Goal: Information Seeking & Learning: Learn about a topic

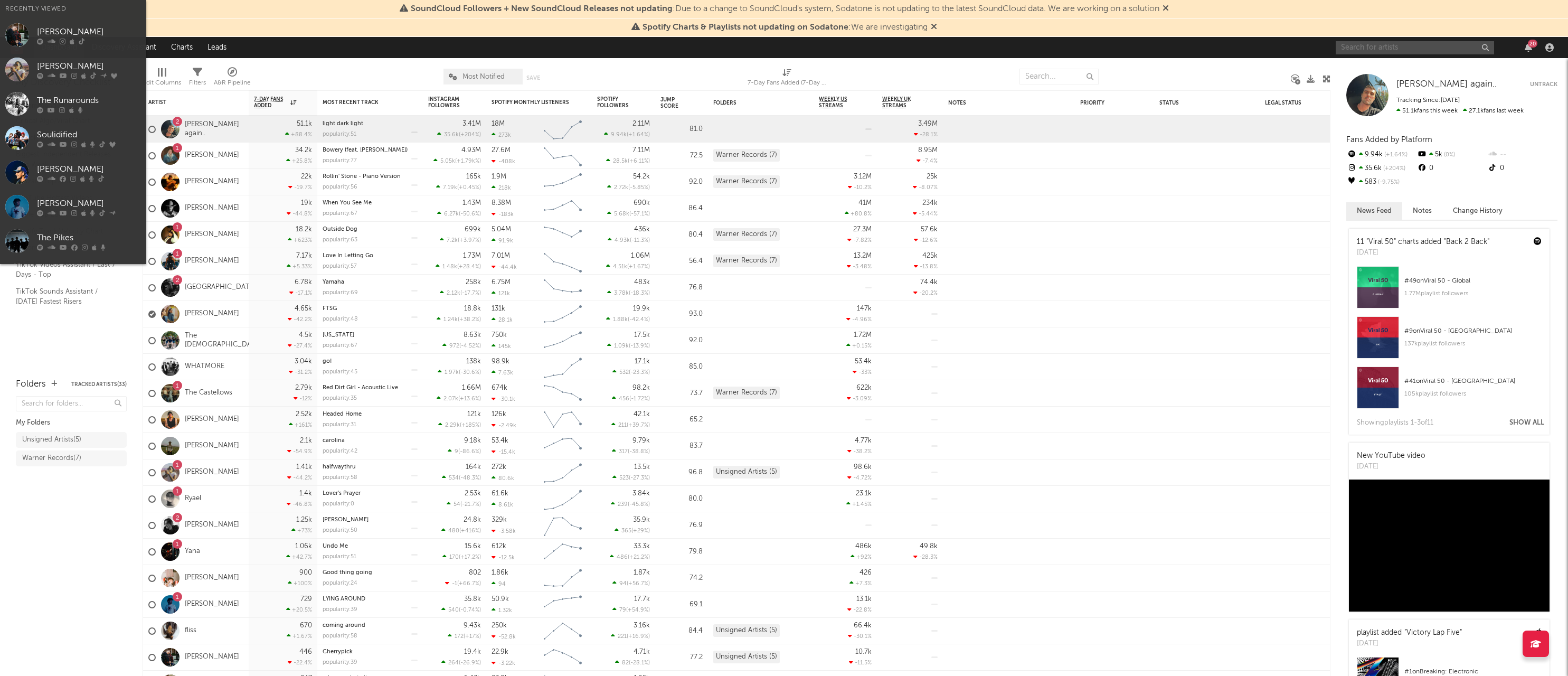
click at [1369, 45] on input "text" at bounding box center [1415, 48] width 158 height 13
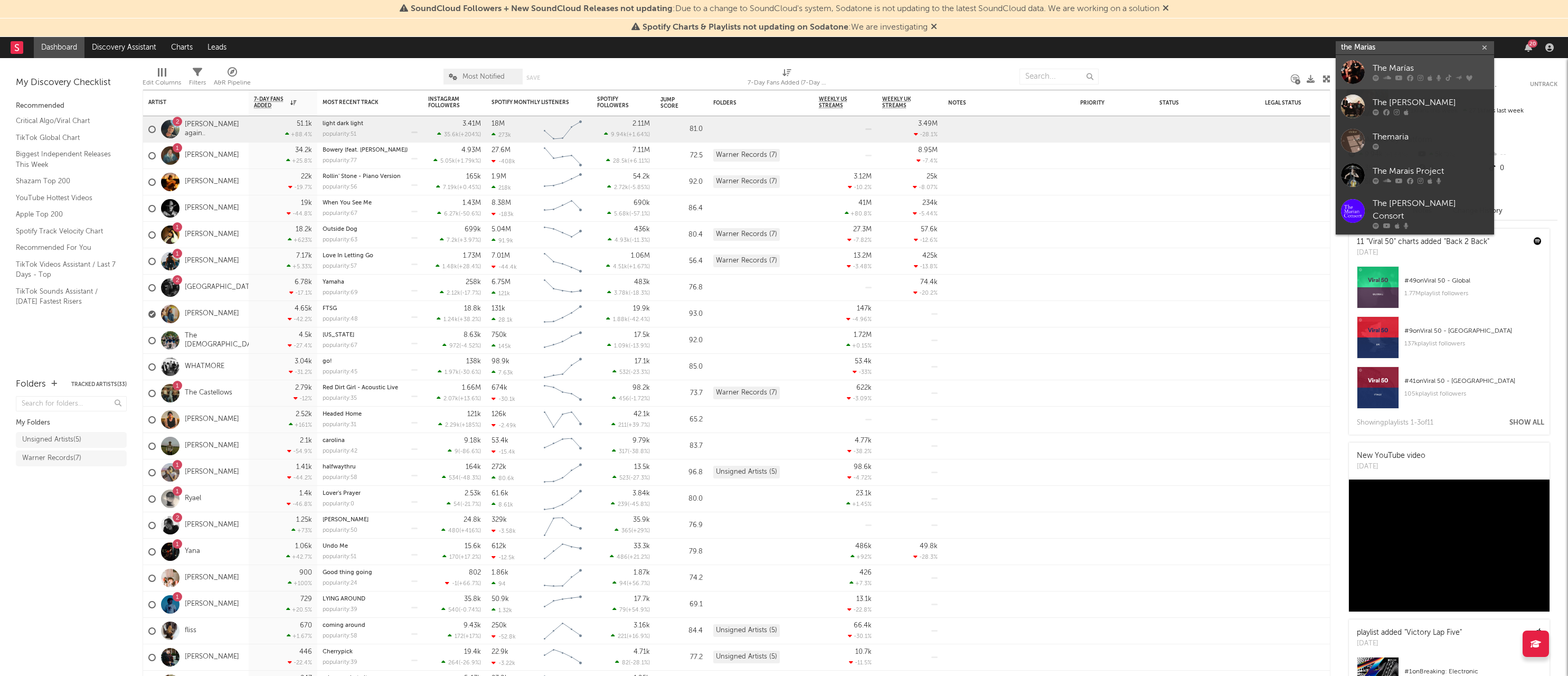
type input "the Marias"
click at [1393, 67] on div "The Marías" at bounding box center [1431, 69] width 116 height 13
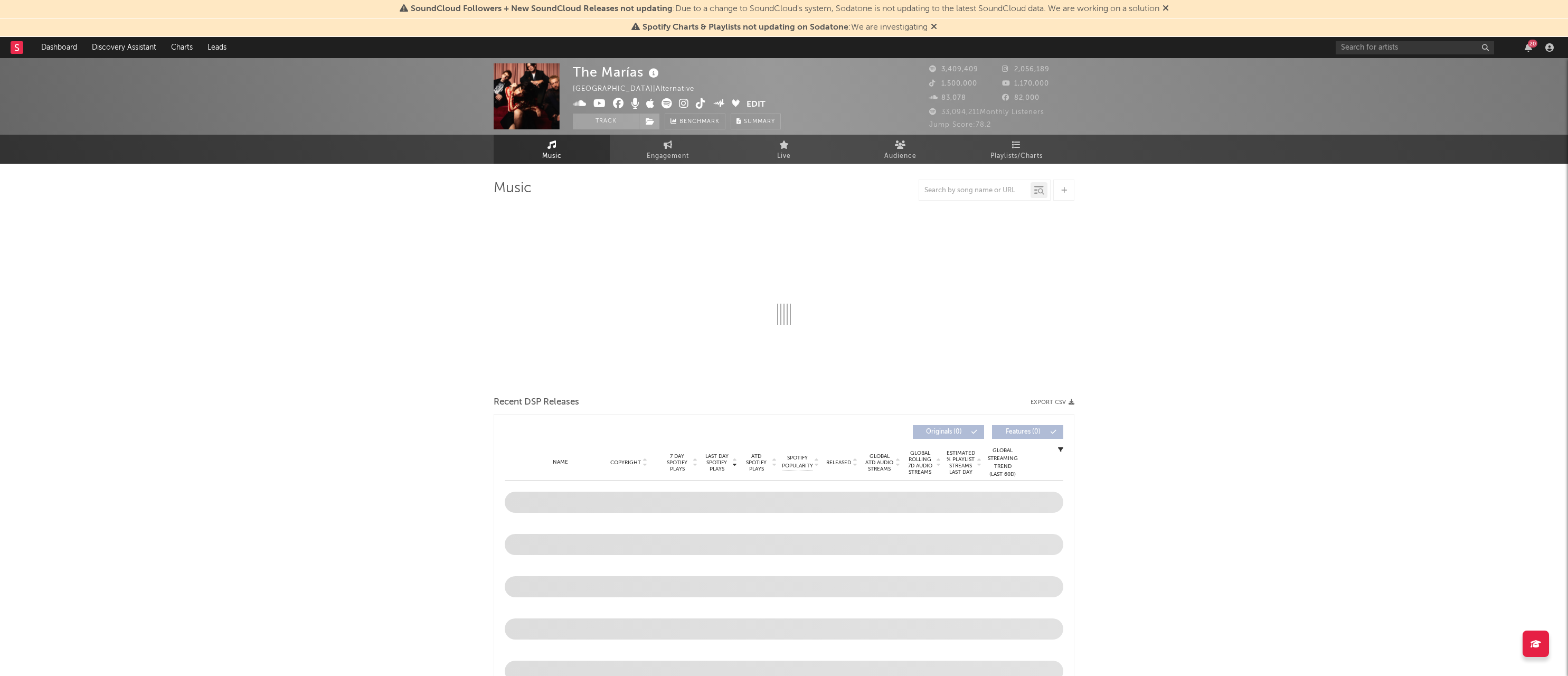
select select "6m"
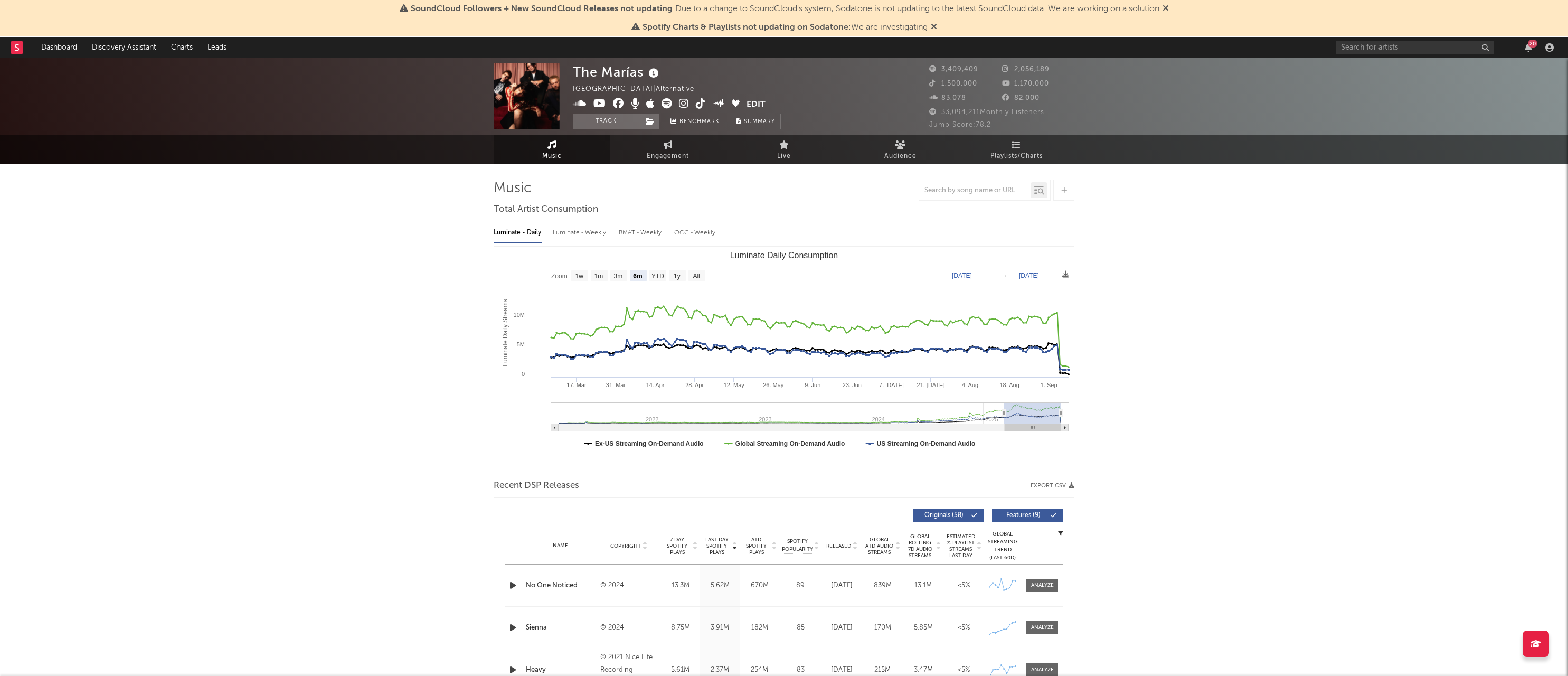
click at [972, 276] on text "[DATE]" at bounding box center [961, 276] width 20 height 7
click at [972, 277] on text "[DATE]" at bounding box center [961, 276] width 20 height 7
click at [970, 273] on input "[DATE]" at bounding box center [972, 275] width 49 height 10
click at [983, 274] on input "[DATE]" at bounding box center [972, 275] width 49 height 10
type input "0010-11-03"
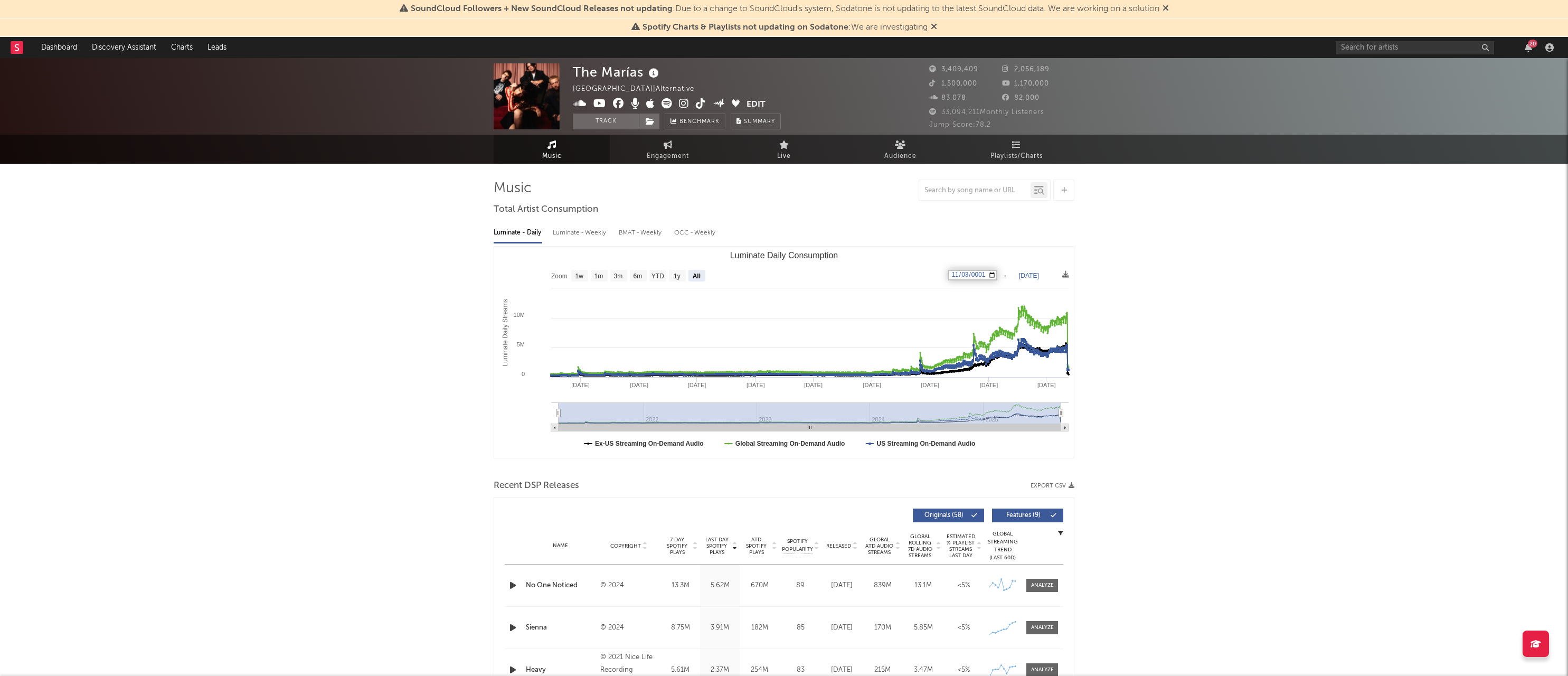
type input "[DATE]"
select select "All"
click at [1011, 249] on rect "Luminate Daily Consumption" at bounding box center [784, 352] width 579 height 211
click at [973, 335] on icon "Luminate Daily Consumption" at bounding box center [810, 340] width 518 height 68
click at [974, 335] on icon "Luminate Daily Consumption" at bounding box center [810, 340] width 518 height 68
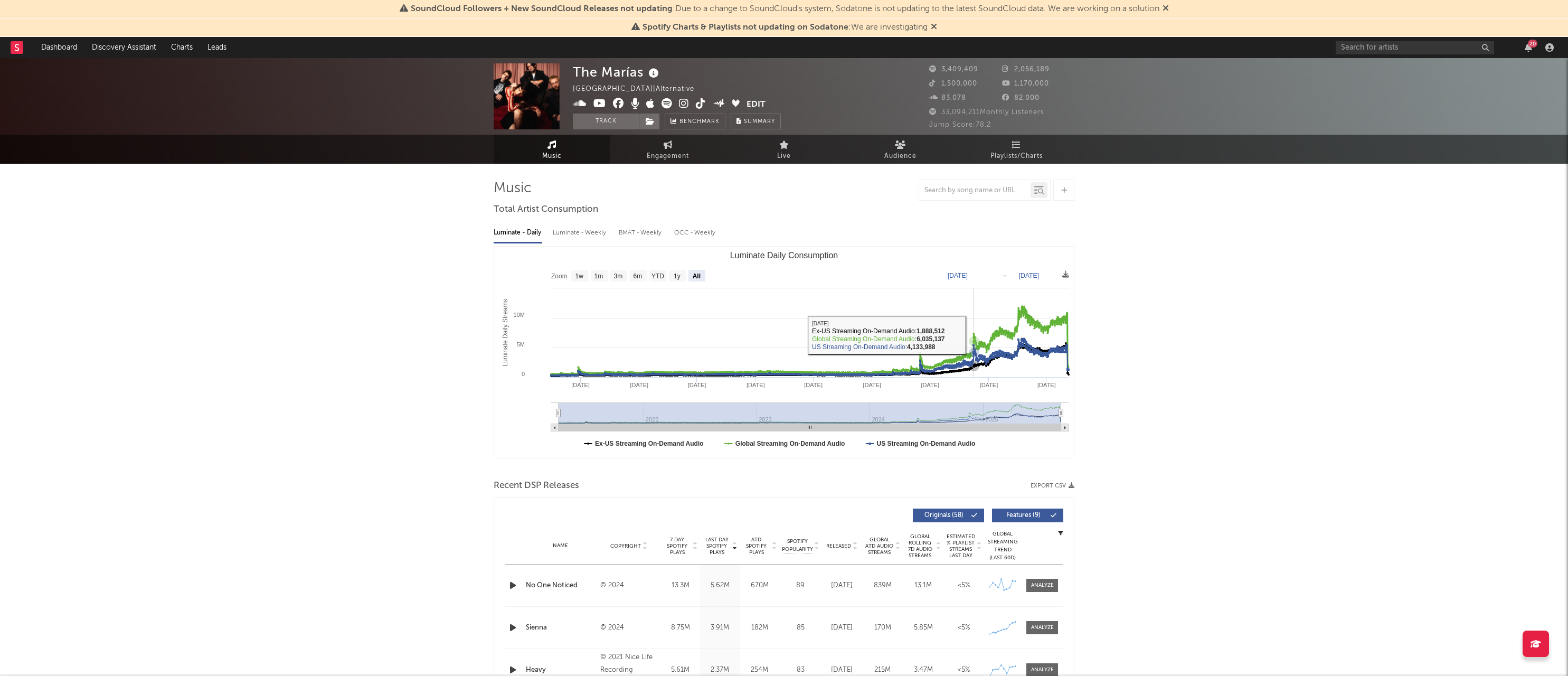
click at [974, 335] on icon "Luminate Daily Consumption" at bounding box center [810, 340] width 518 height 68
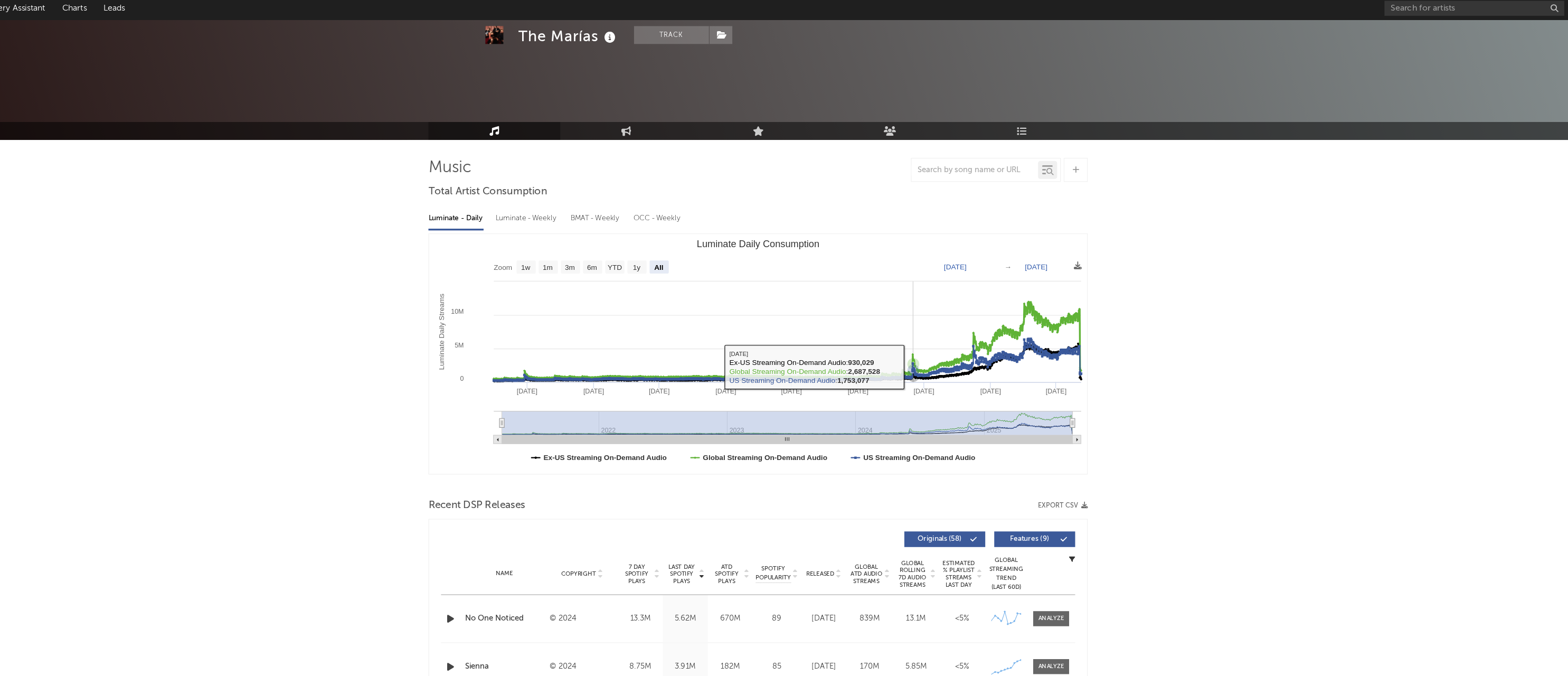
click at [916, 361] on icon "Luminate Daily Consumption" at bounding box center [921, 366] width 10 height 10
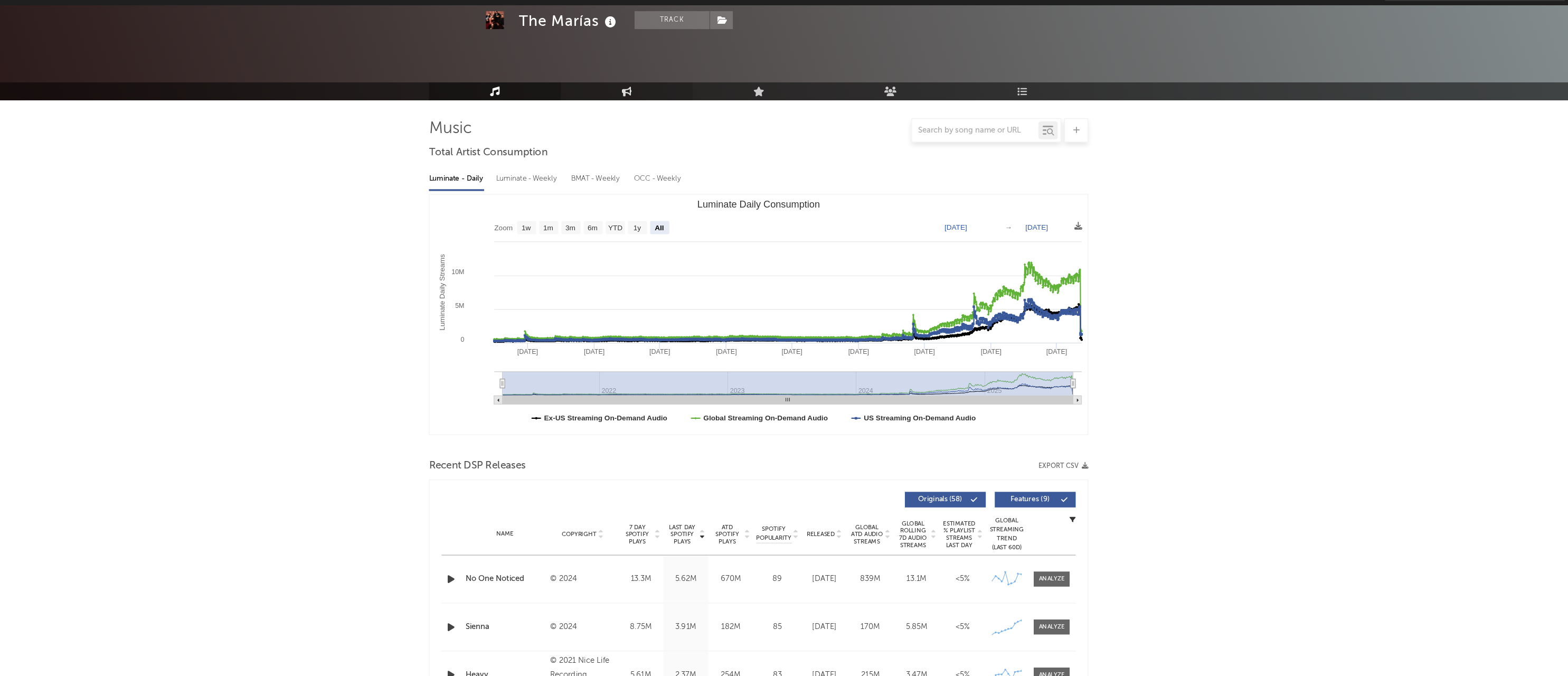
click at [663, 130] on icon at bounding box center [668, 133] width 9 height 8
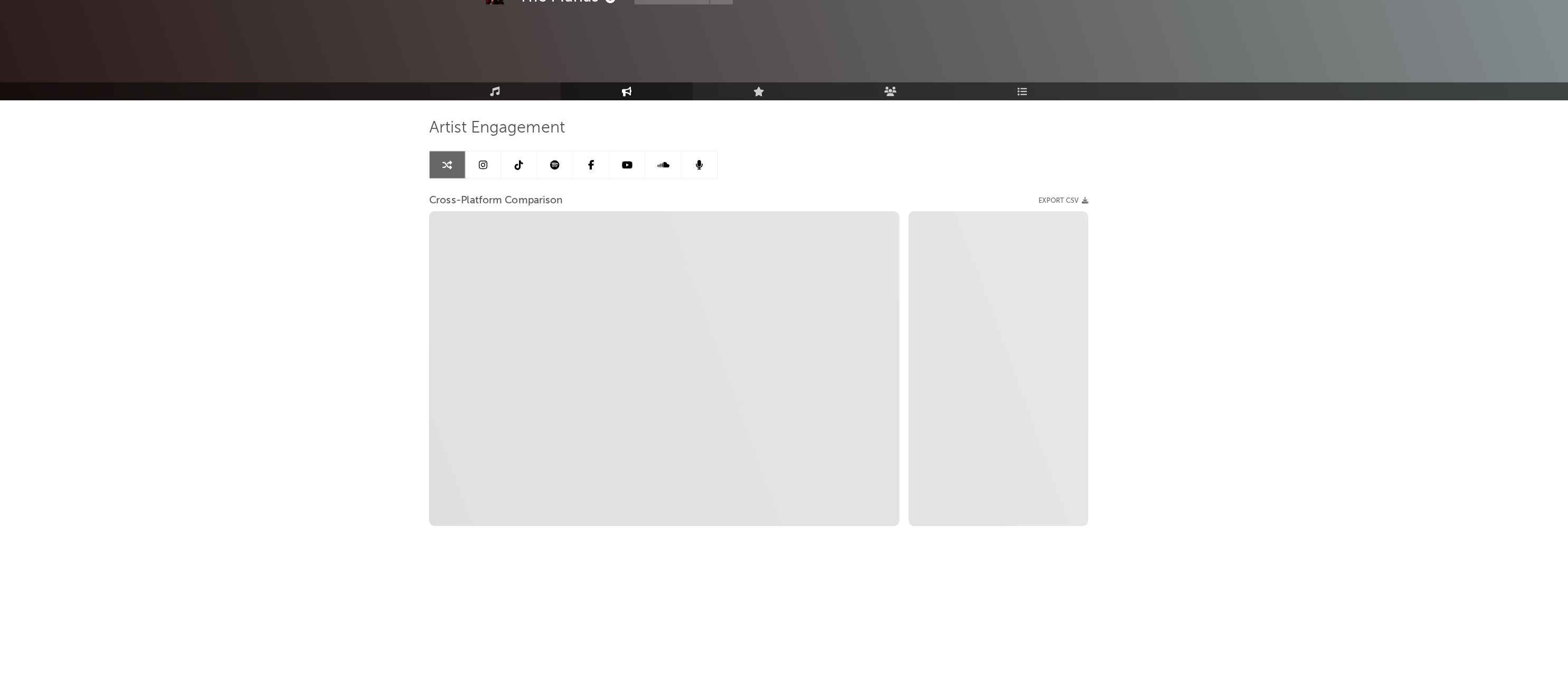
select select "1w"
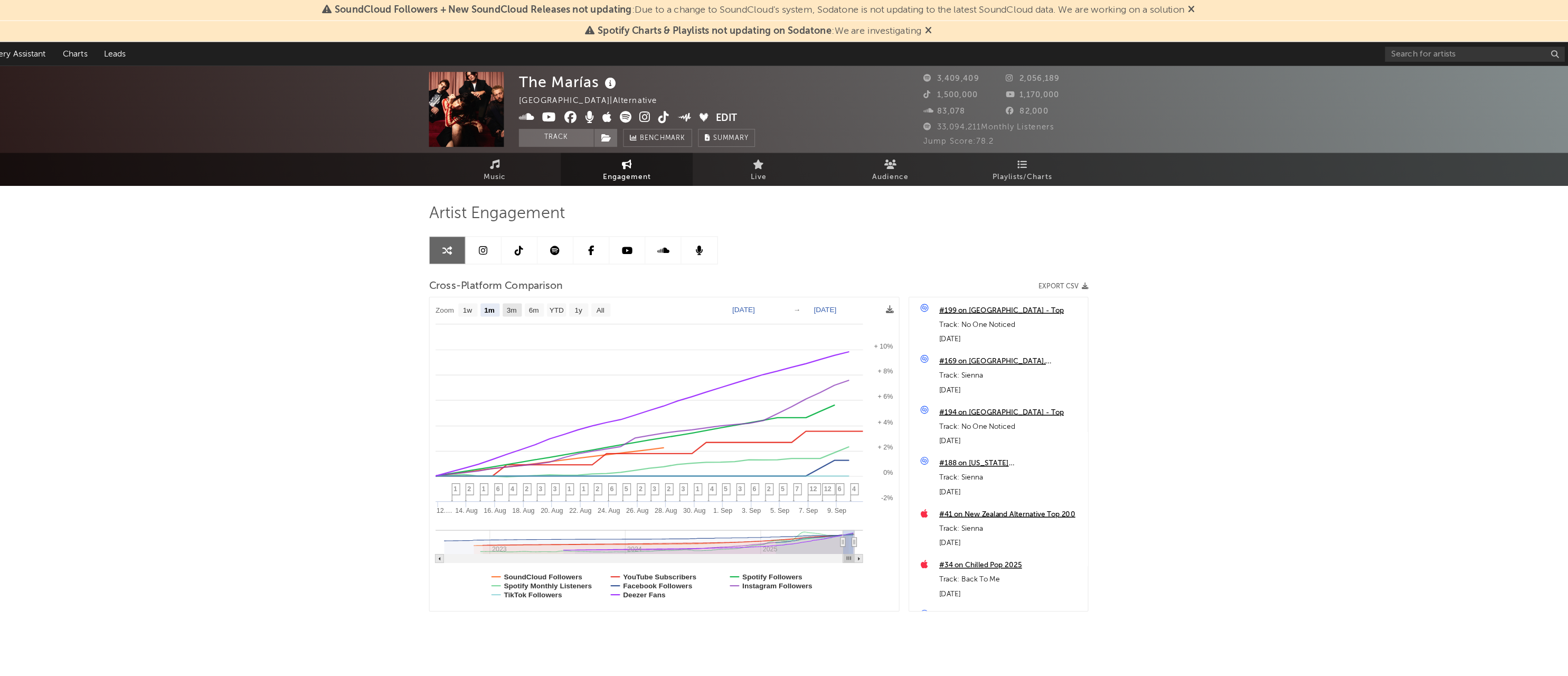
click at [559, 278] on rect at bounding box center [567, 273] width 17 height 12
select select "3m"
type input "[DATE]"
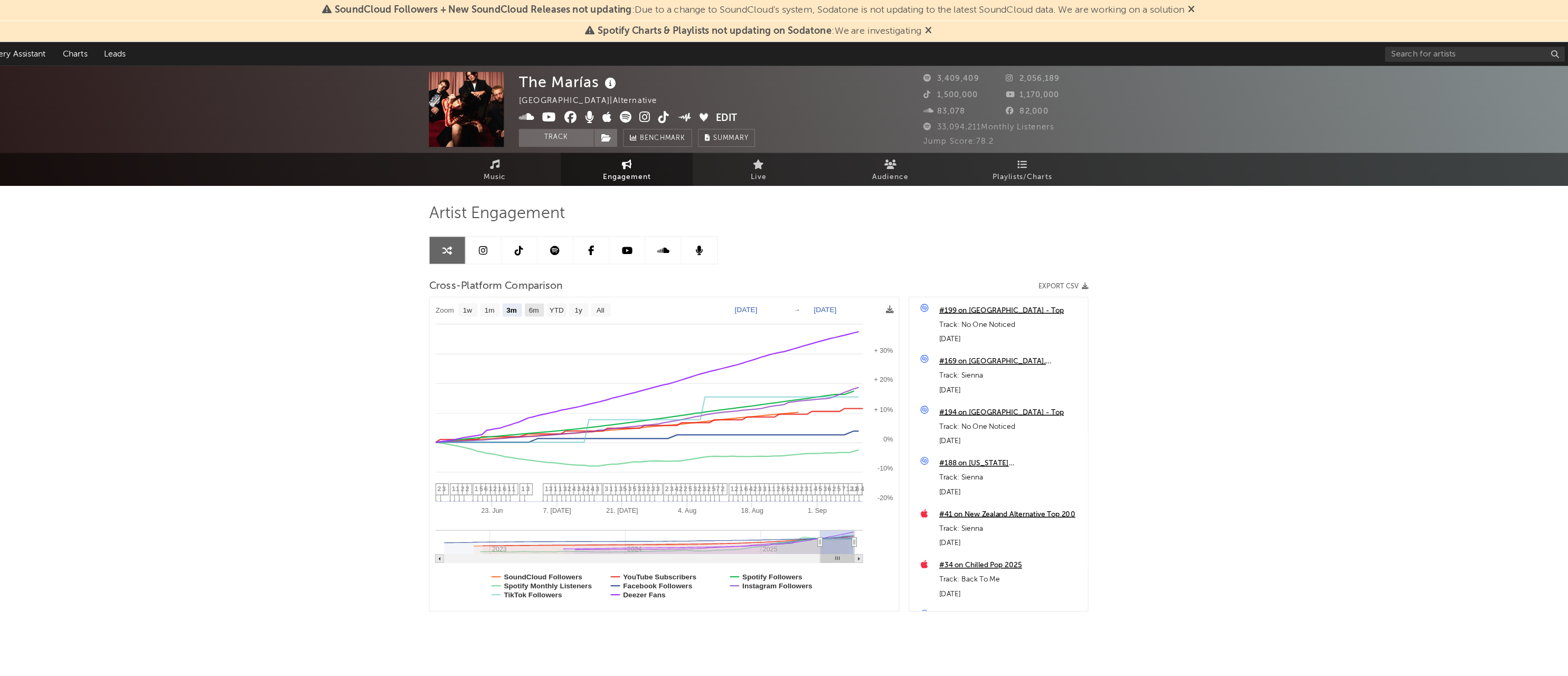
click at [582, 276] on text "6m" at bounding box center [586, 273] width 9 height 7
select select "6m"
type input "[DATE]"
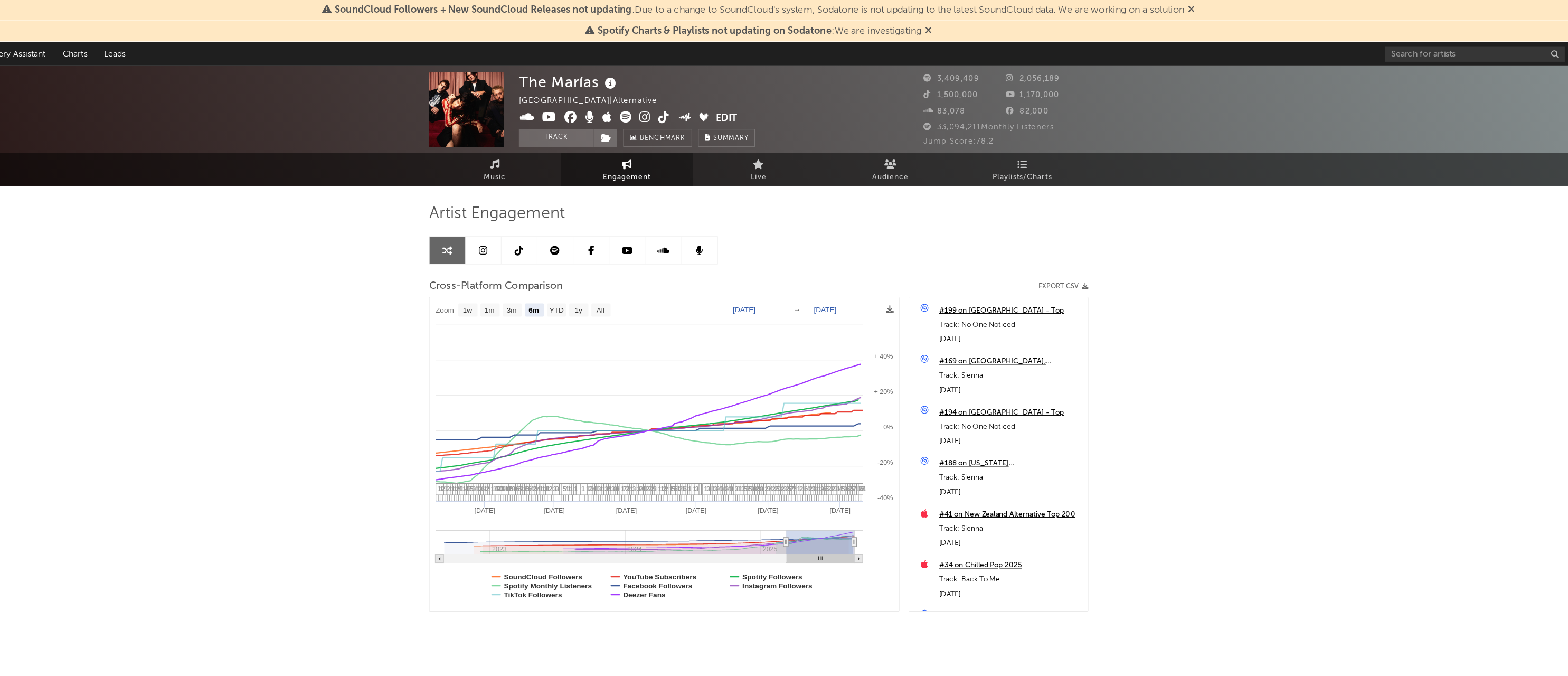
select select "6m"
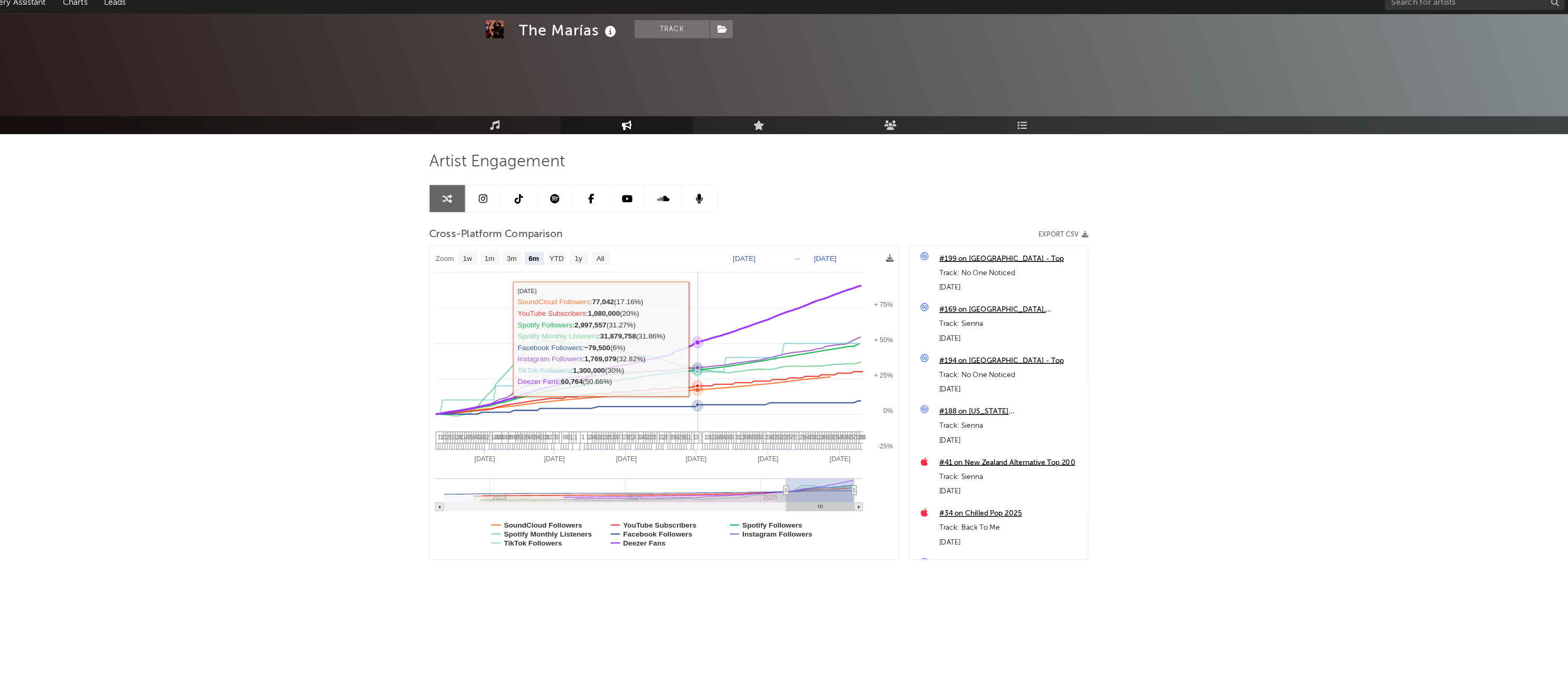
click at [728, 345] on icon at bounding box center [731, 347] width 4 height 4
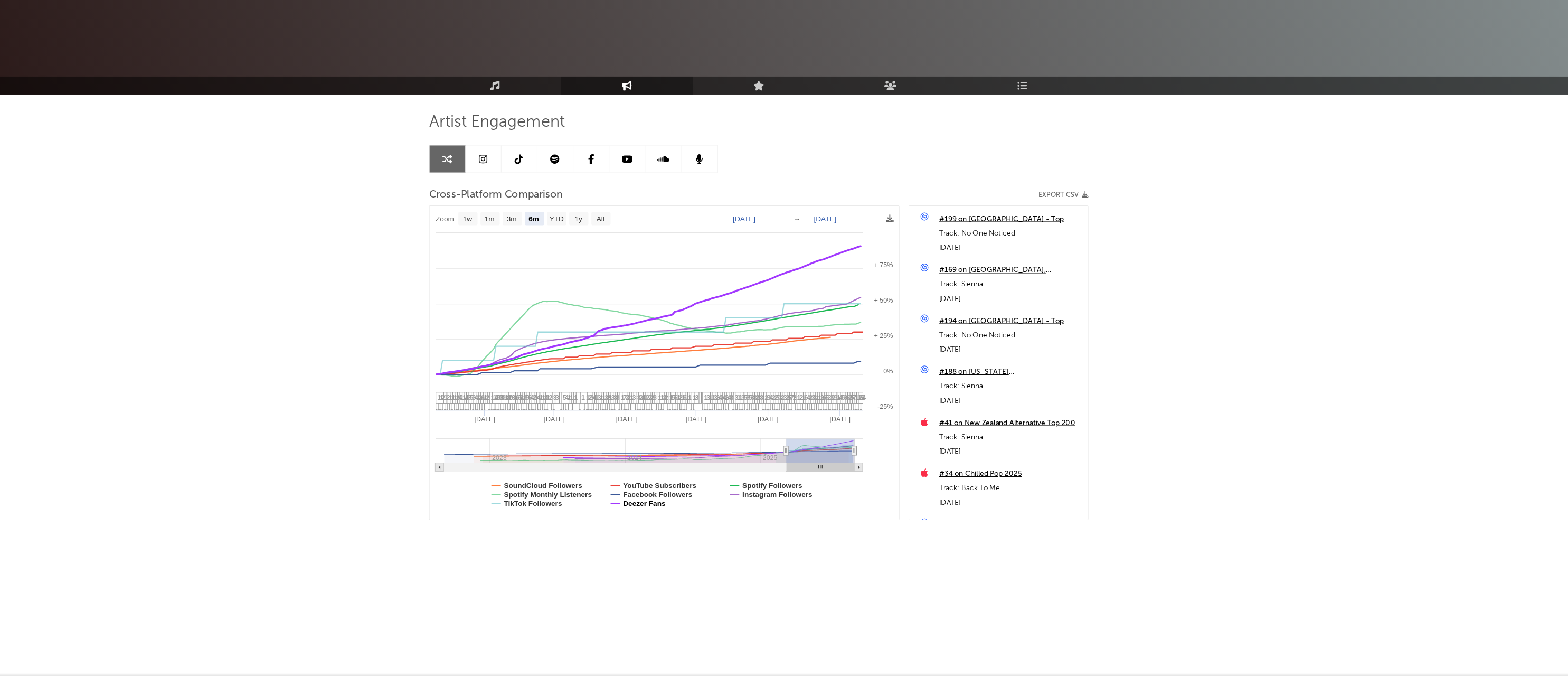
click at [665, 520] on text "Deezer Fans" at bounding box center [683, 523] width 38 height 7
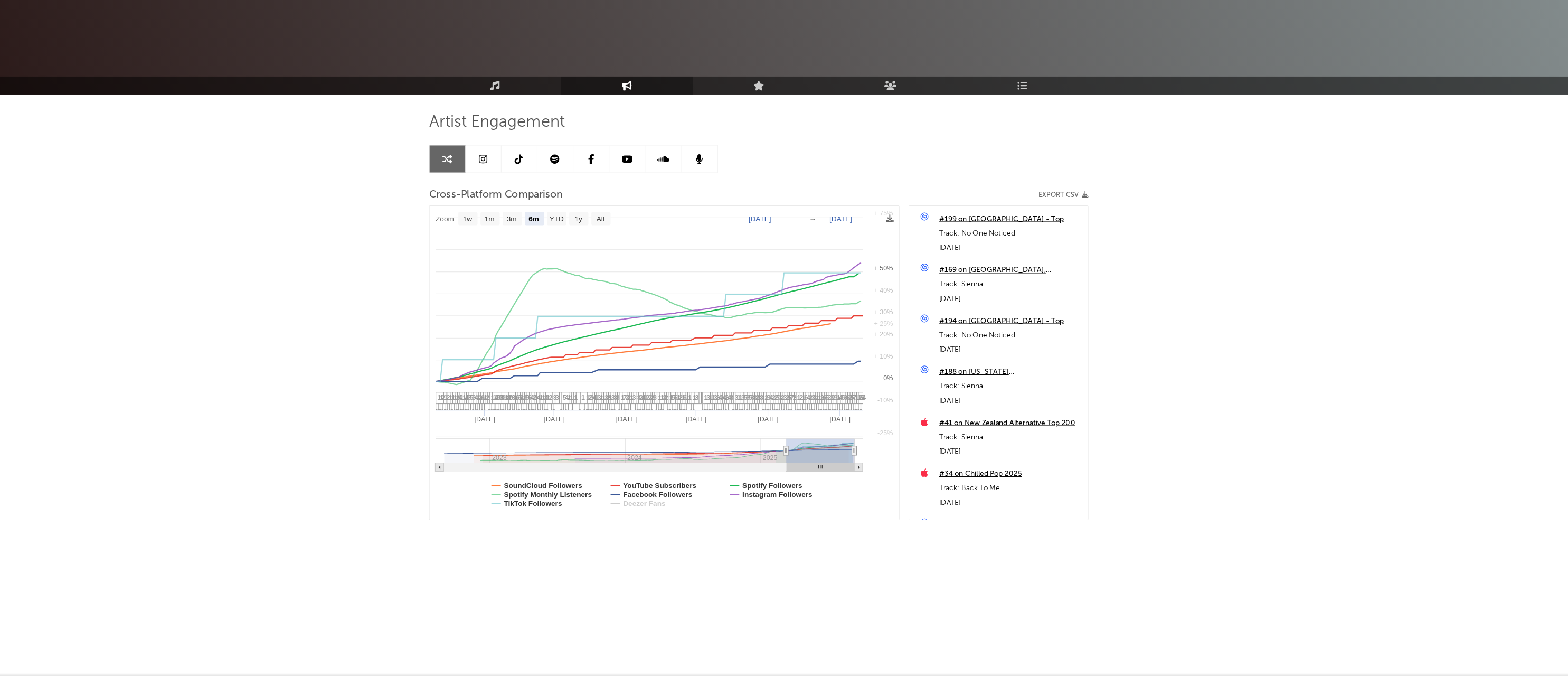
select select "6m"
click at [665, 520] on text "Deezer Fans" at bounding box center [683, 523] width 38 height 7
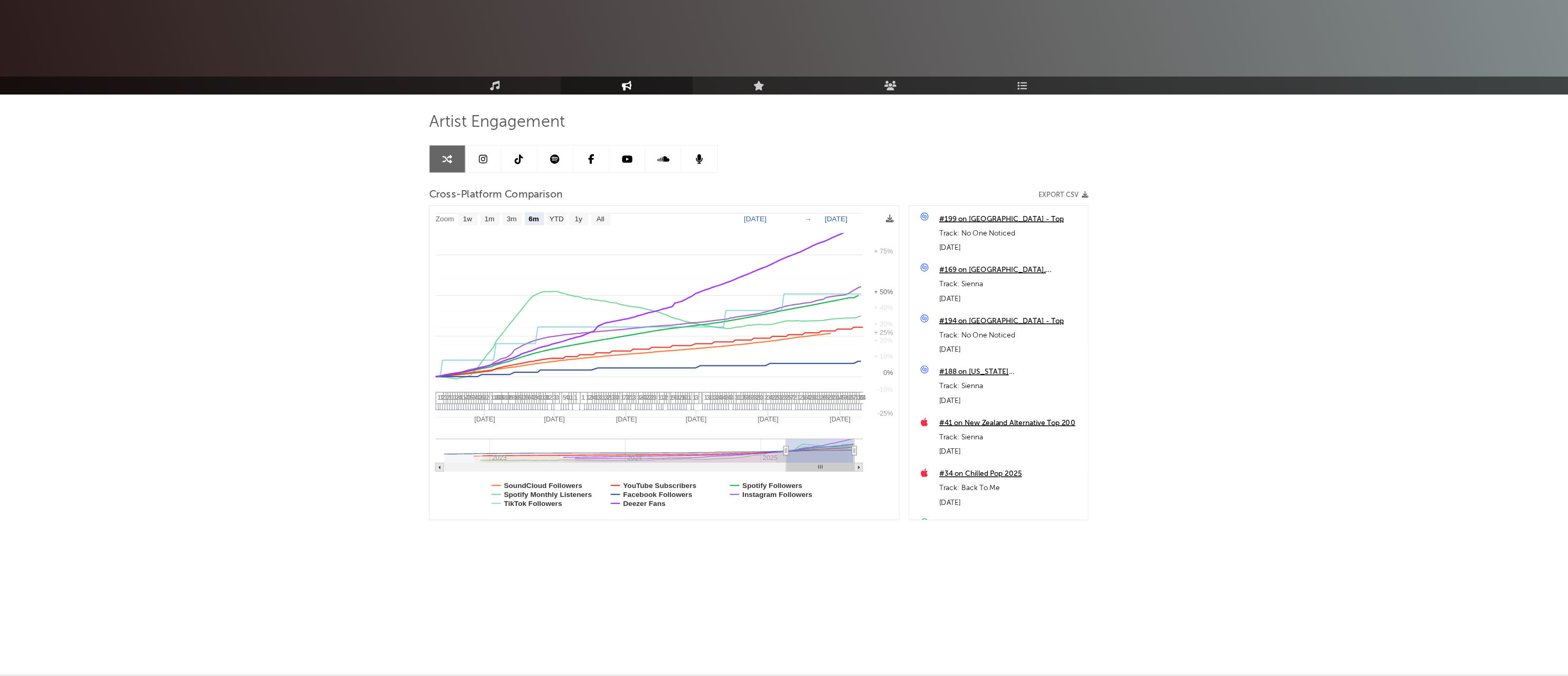
select select "6m"
click at [665, 520] on text "Deezer Fans" at bounding box center [683, 523] width 38 height 7
select select "6m"
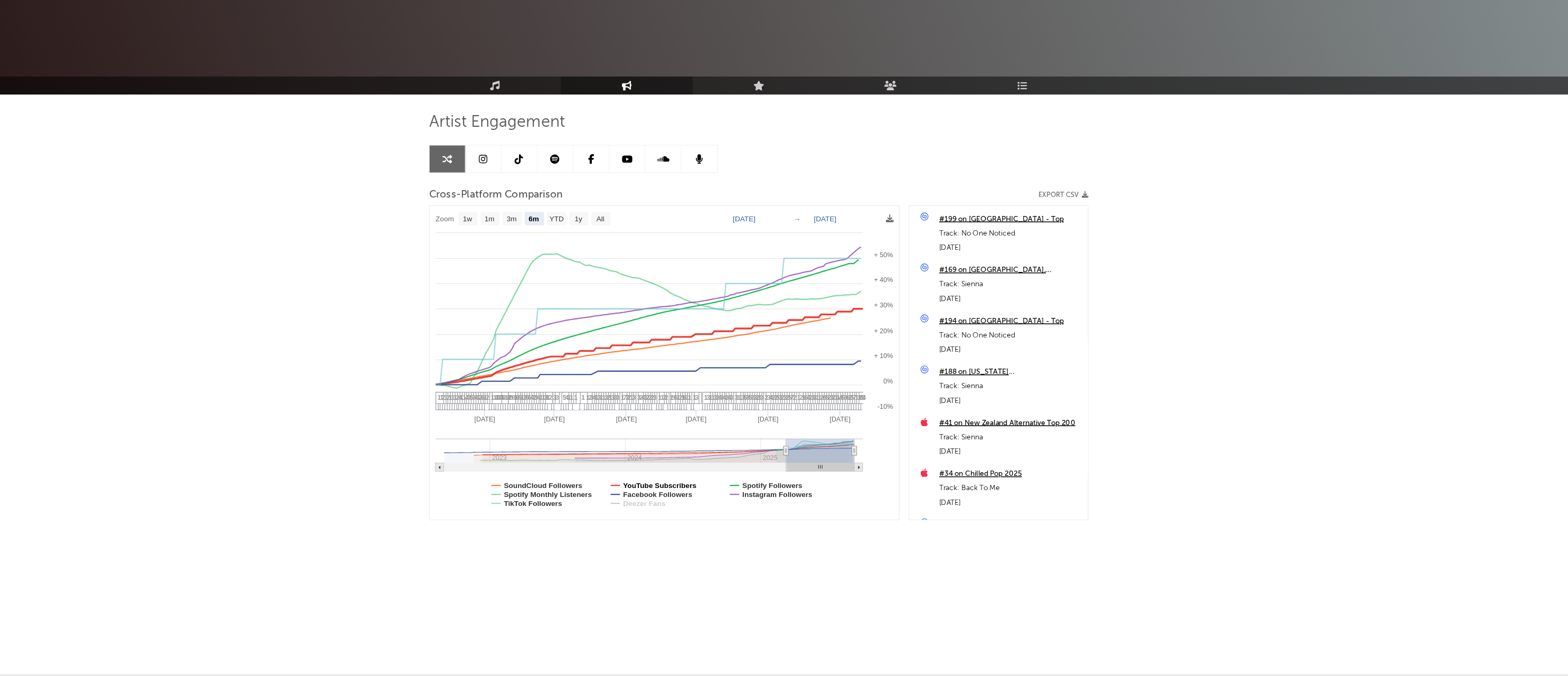
click at [665, 504] on text "YouTube Subscribers" at bounding box center [697, 508] width 65 height 7
select select "6m"
click at [665, 504] on text "YouTube Subscribers" at bounding box center [697, 508] width 65 height 7
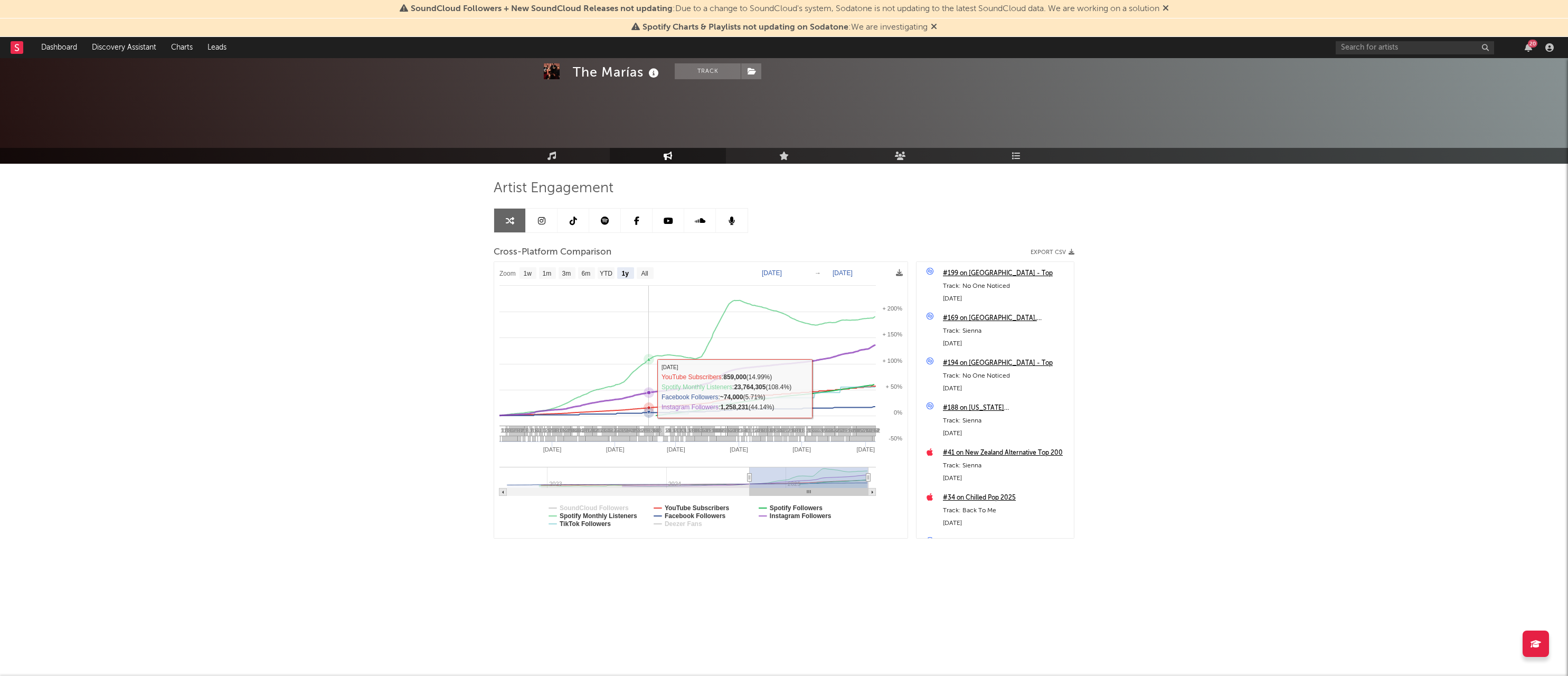
scroll to position [81, 116]
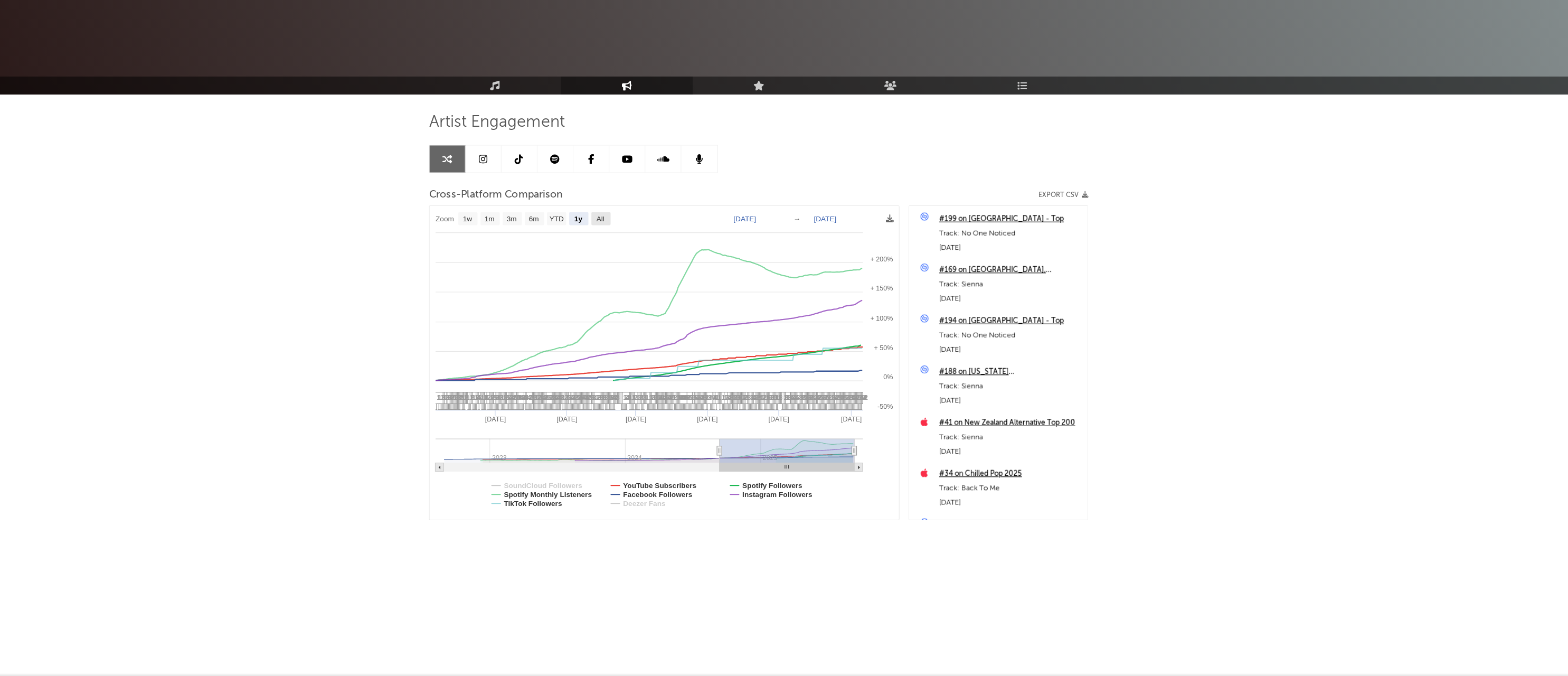
click at [641, 270] on text "All" at bounding box center [644, 273] width 7 height 7
select select "All"
type input "2022-08-29"
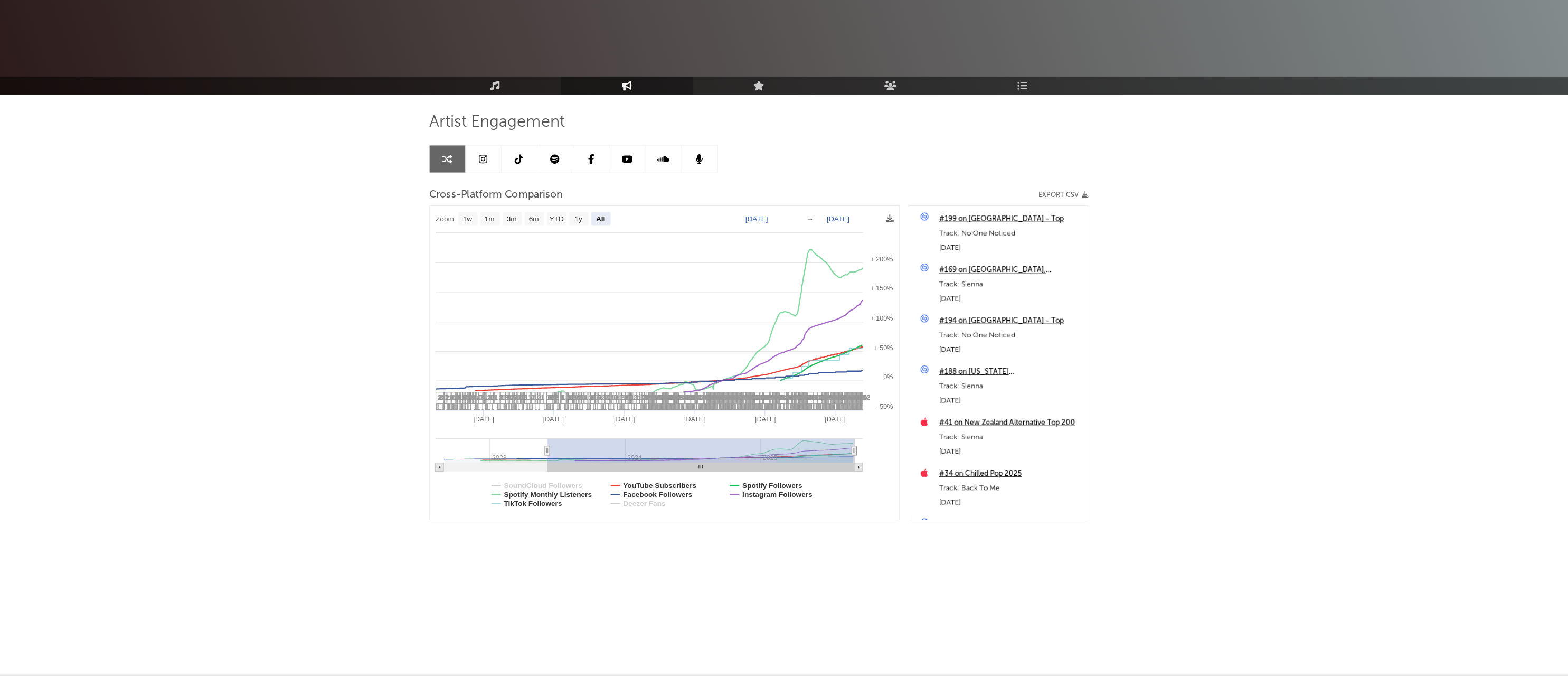
select select "All"
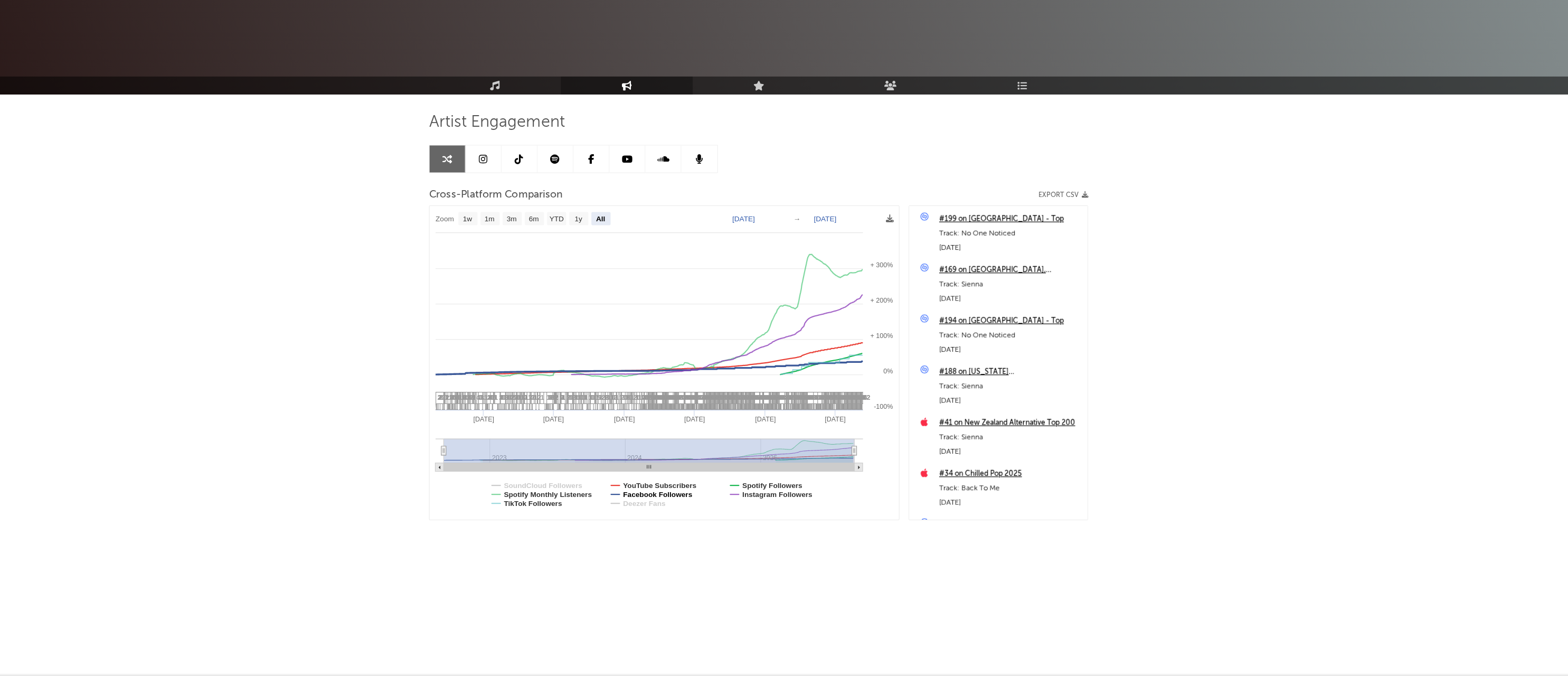
click at [665, 512] on text "Facebook Followers" at bounding box center [695, 516] width 61 height 7
select select "All"
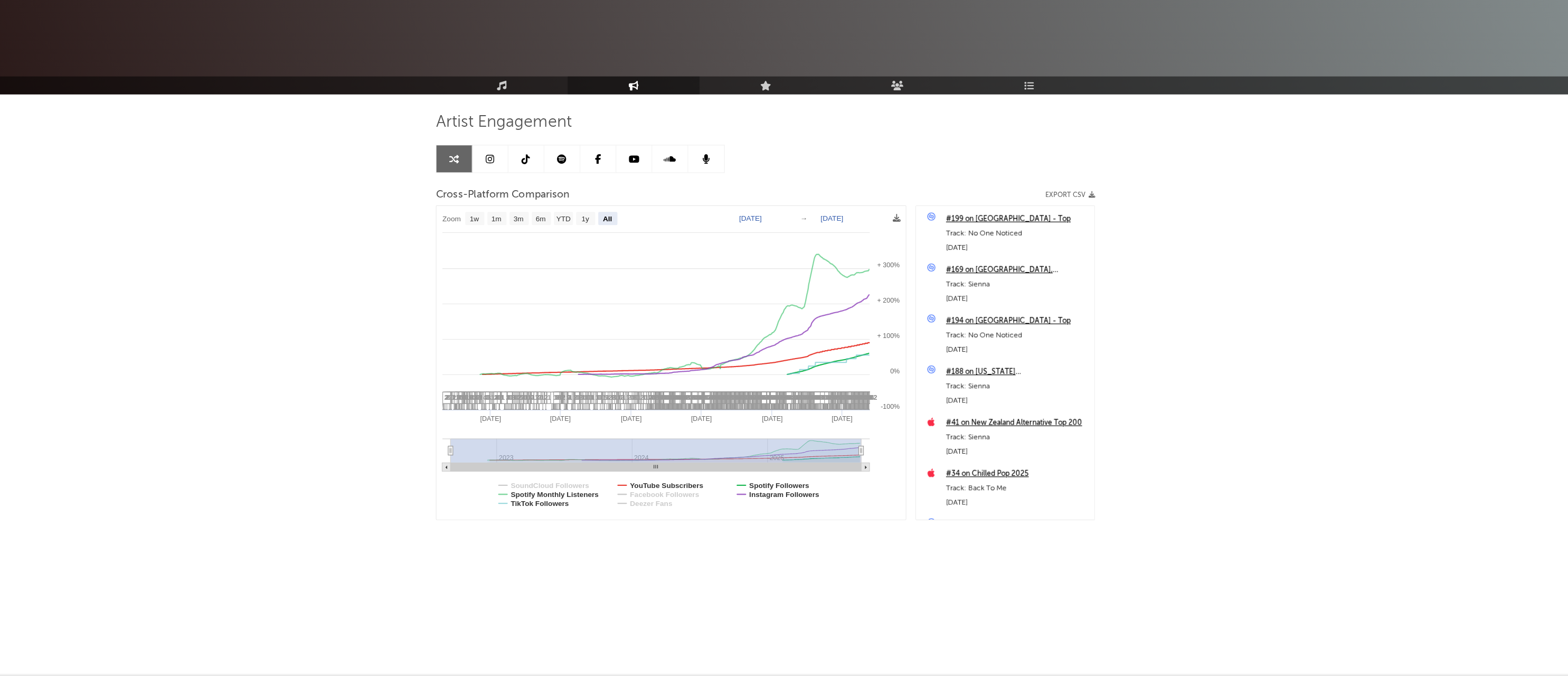
scroll to position [0, 0]
